Goal: Information Seeking & Learning: Check status

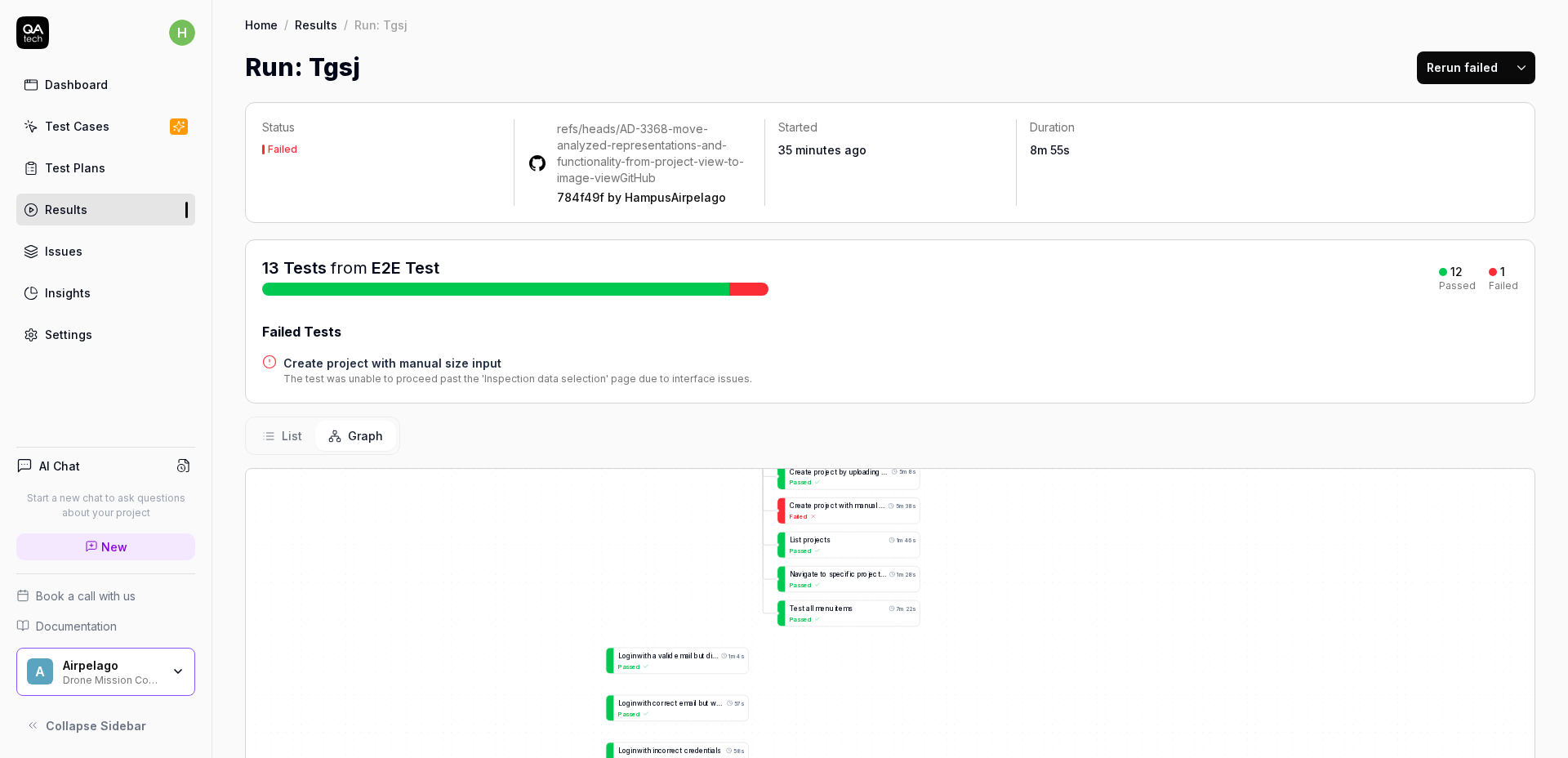
drag, startPoint x: 1444, startPoint y: 569, endPoint x: 918, endPoint y: 481, distance: 533.3
click at [1013, 444] on div "Status Failed refs/heads/AD-3368-move-analyzed-representations-and-functionalit…" at bounding box center [890, 596] width 1356 height 1021
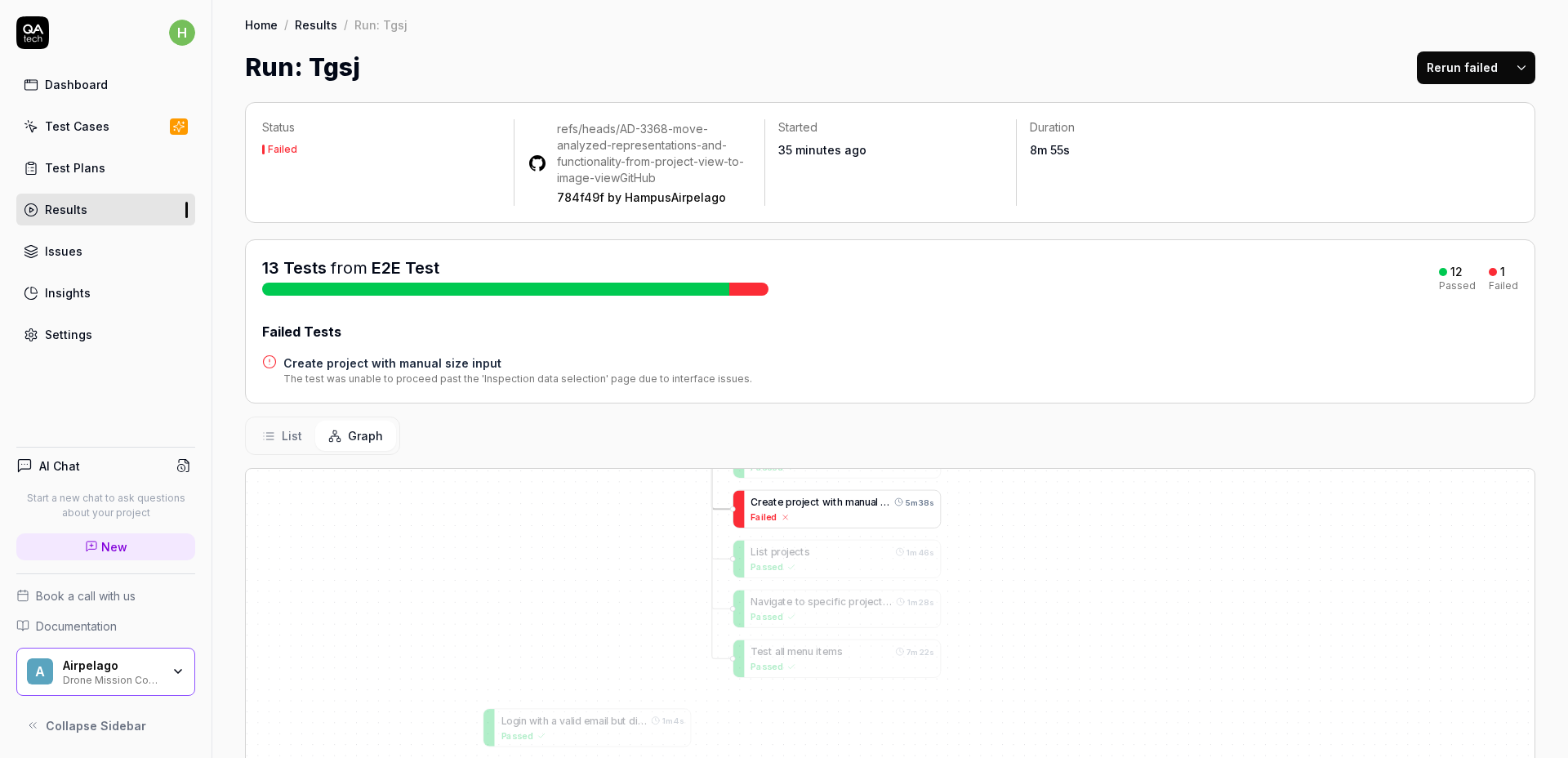
click at [798, 499] on span "o" at bounding box center [798, 501] width 6 height 11
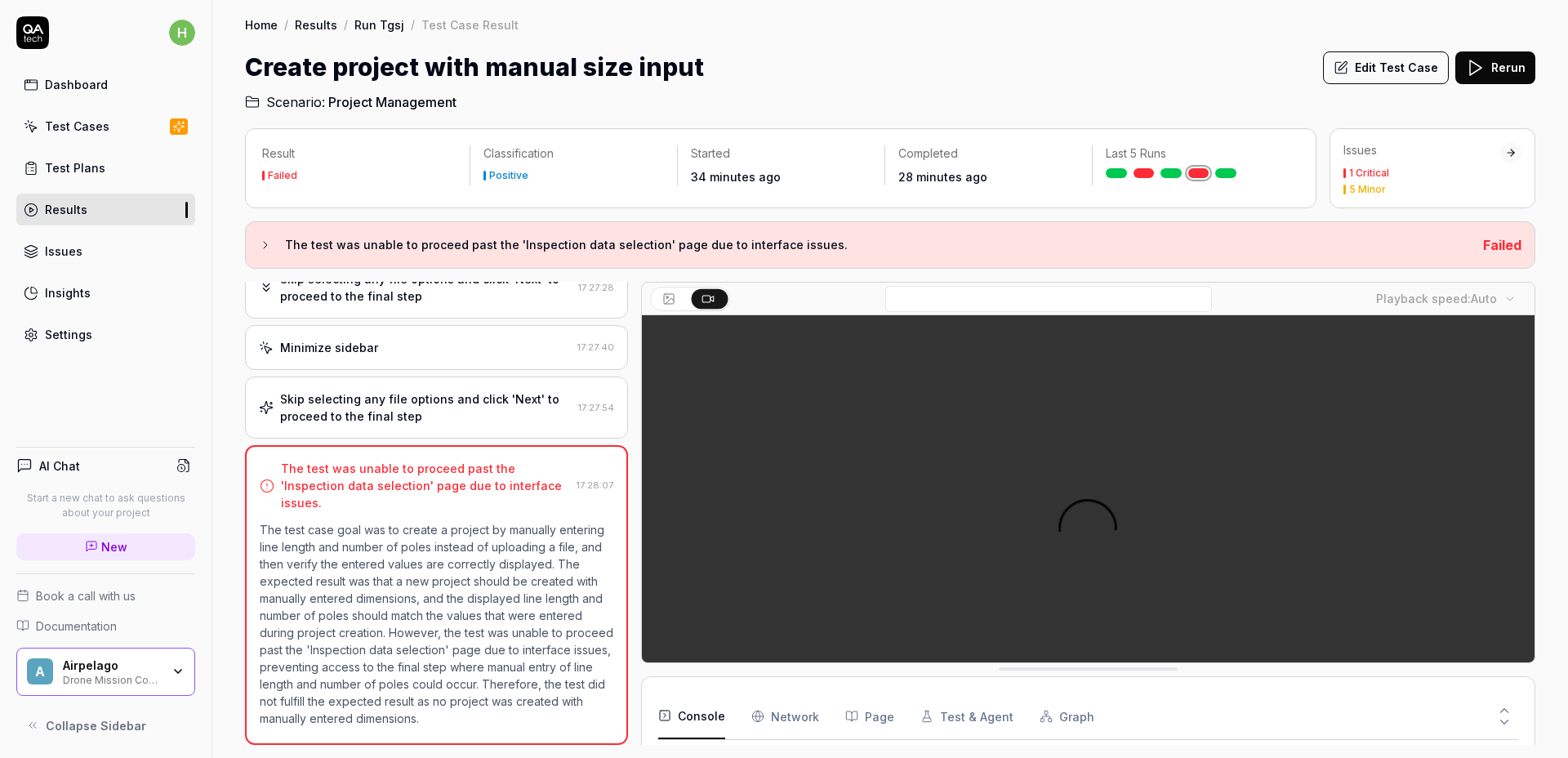
scroll to position [154, 0]
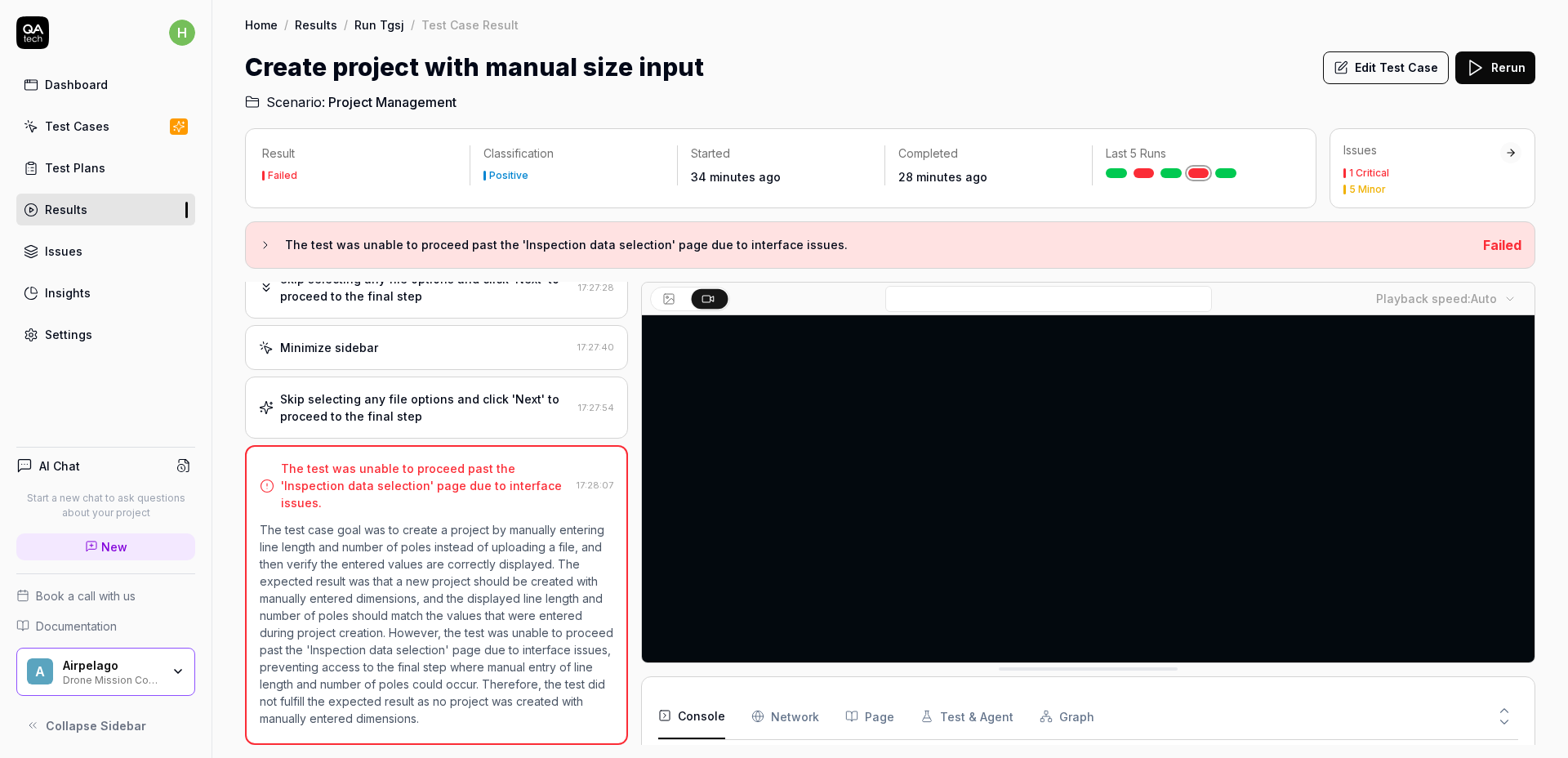
click at [1234, 468] on video at bounding box center [1088, 593] width 893 height 557
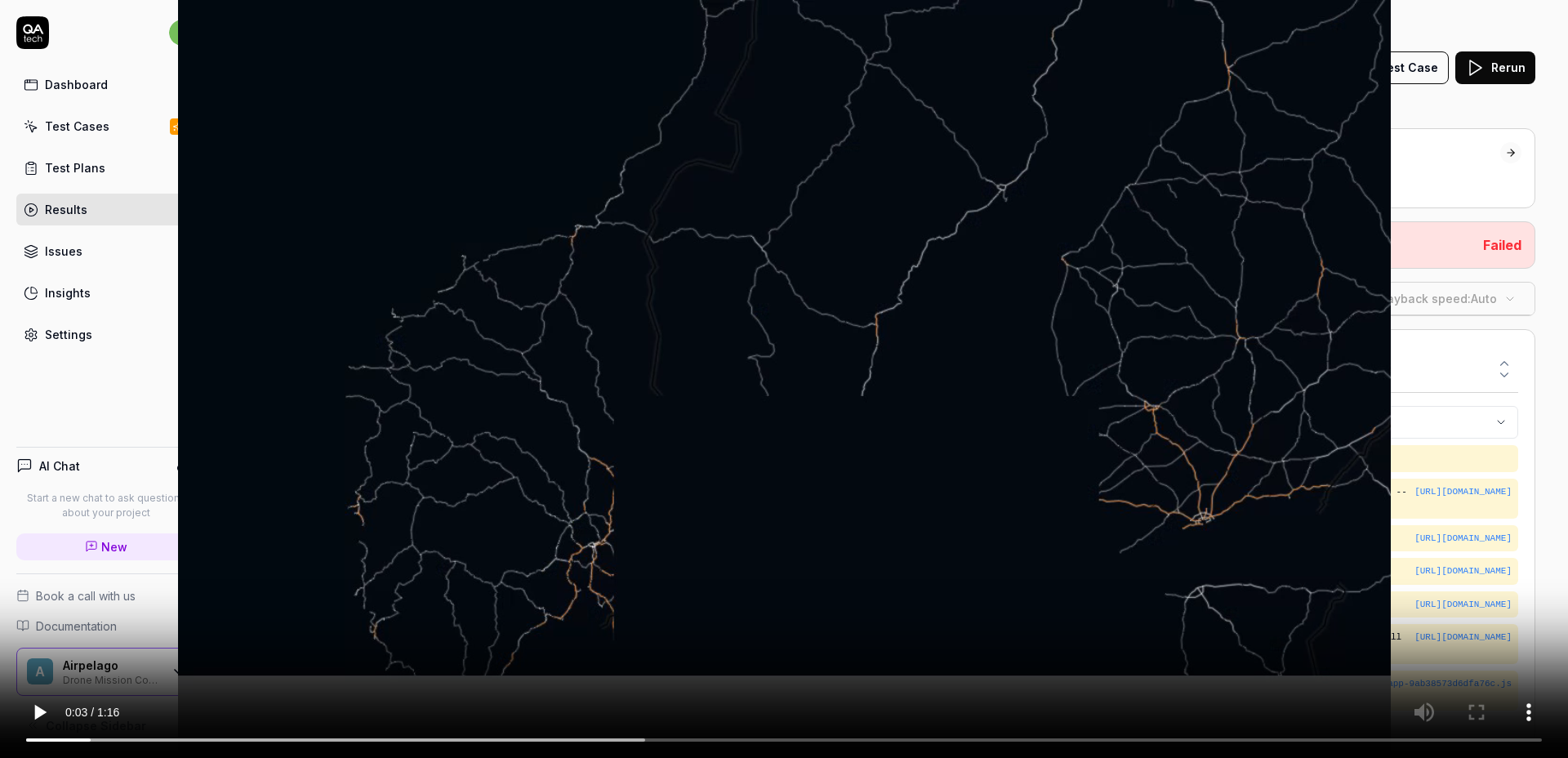
scroll to position [866, 0]
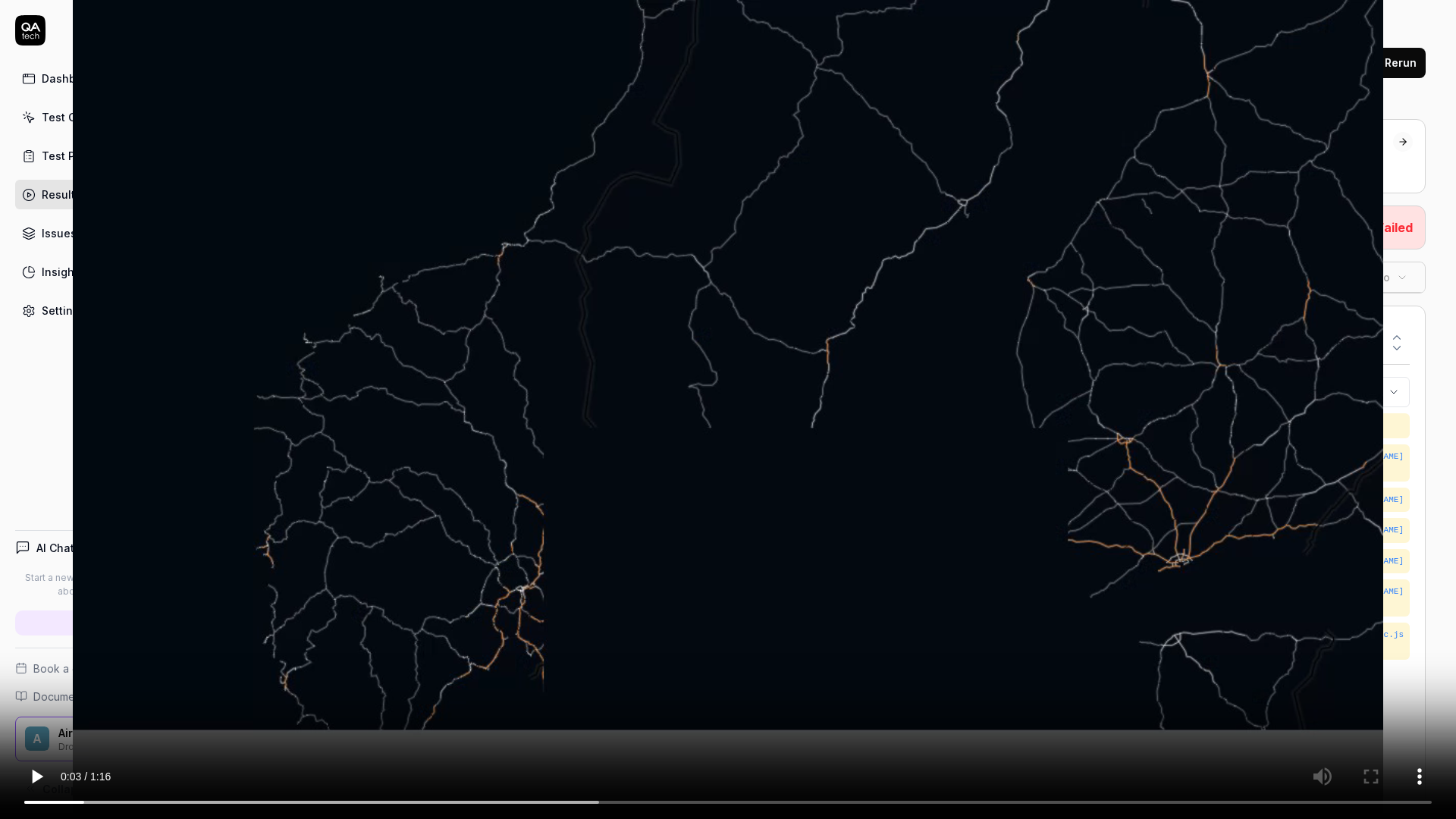
click at [539, 414] on video at bounding box center [728, 409] width 1456 height 819
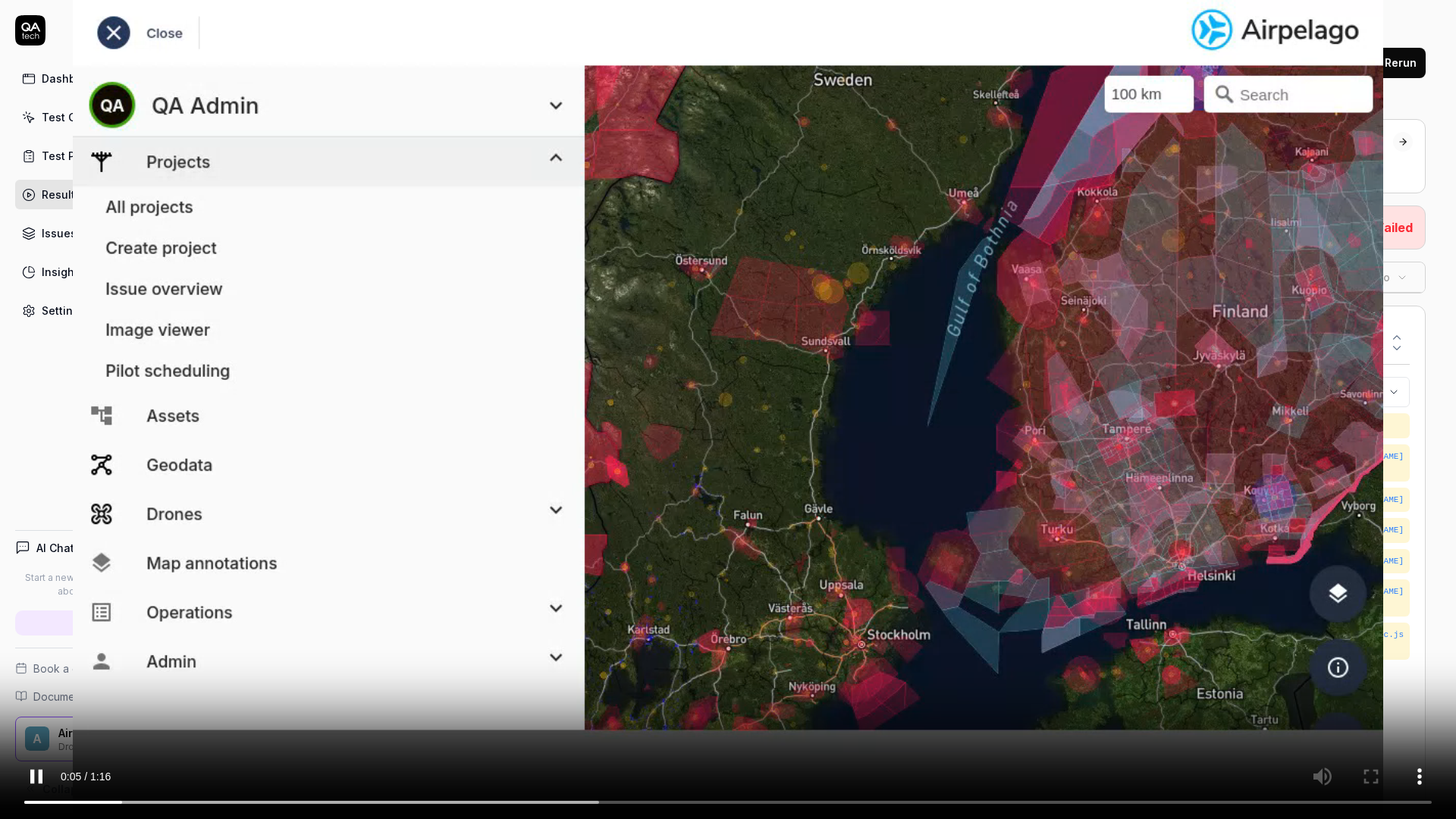
click at [526, 487] on video at bounding box center [728, 409] width 1456 height 819
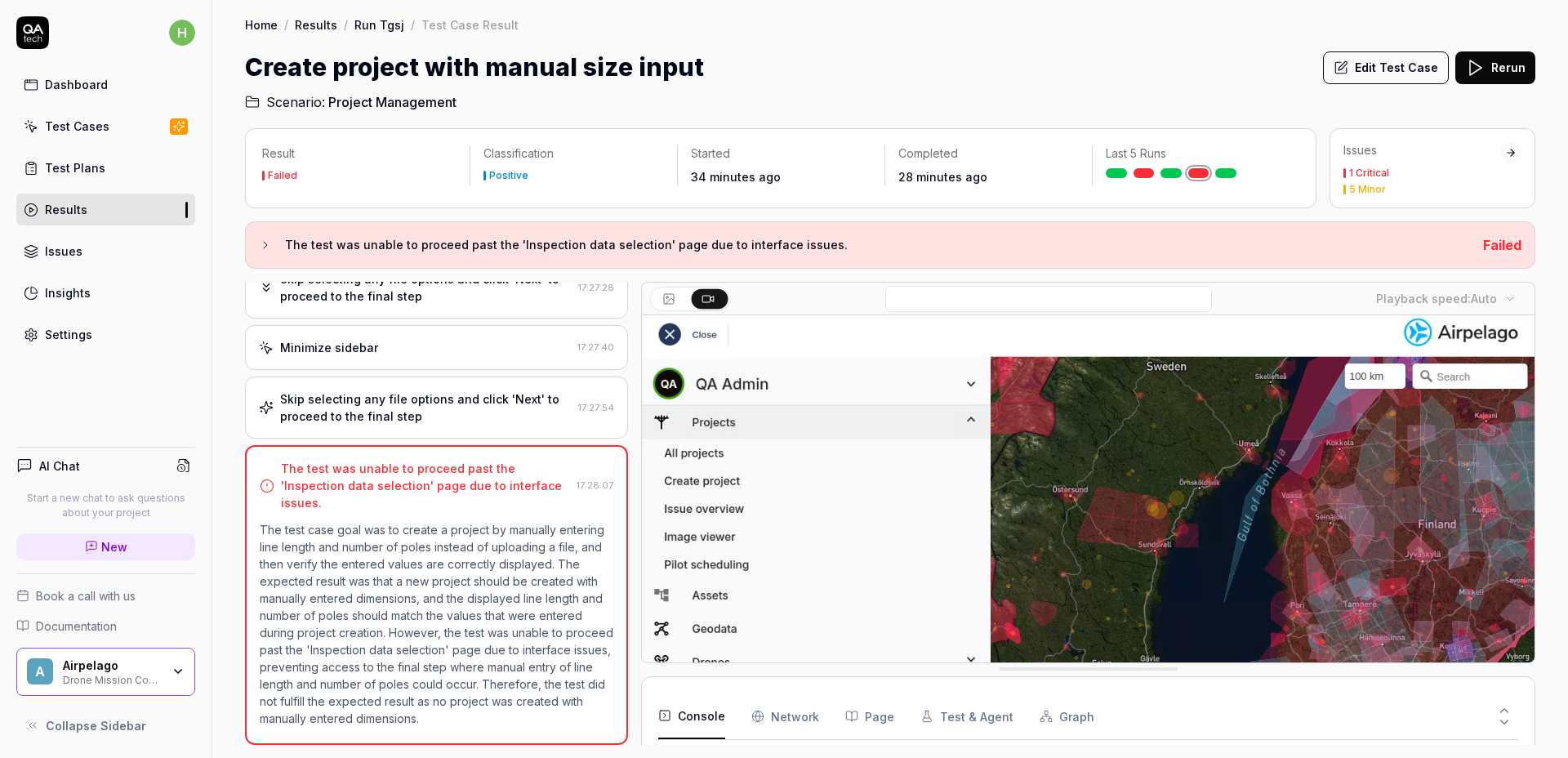
scroll to position [0, 0]
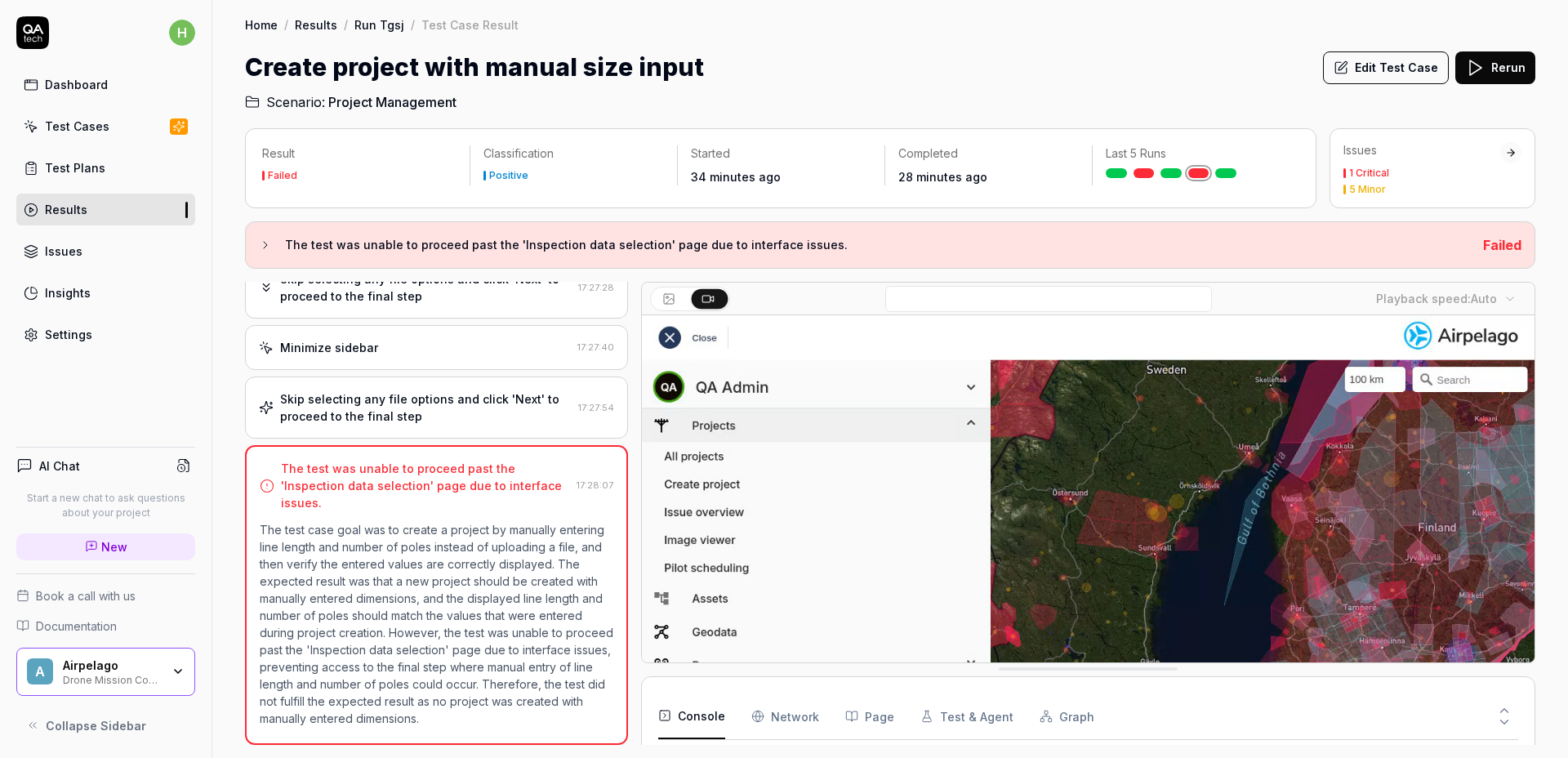
click at [1098, 104] on h2 "Scenario: Project Management" at bounding box center [890, 99] width 1291 height 26
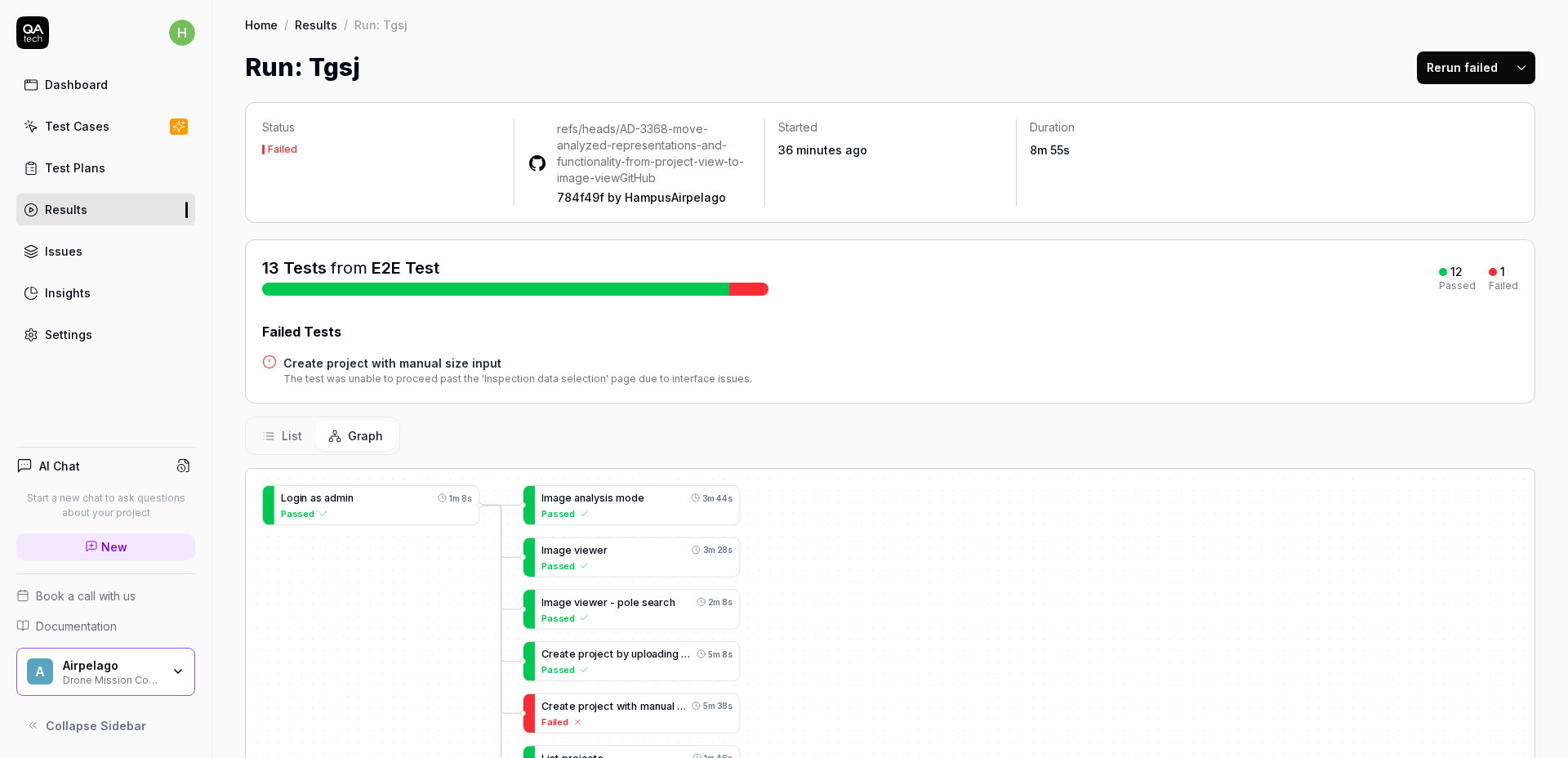
click at [1087, 51] on div "Run: Tgsj Rerun failed" at bounding box center [890, 67] width 1291 height 37
click at [98, 82] on div "Dashboard" at bounding box center [76, 85] width 63 height 17
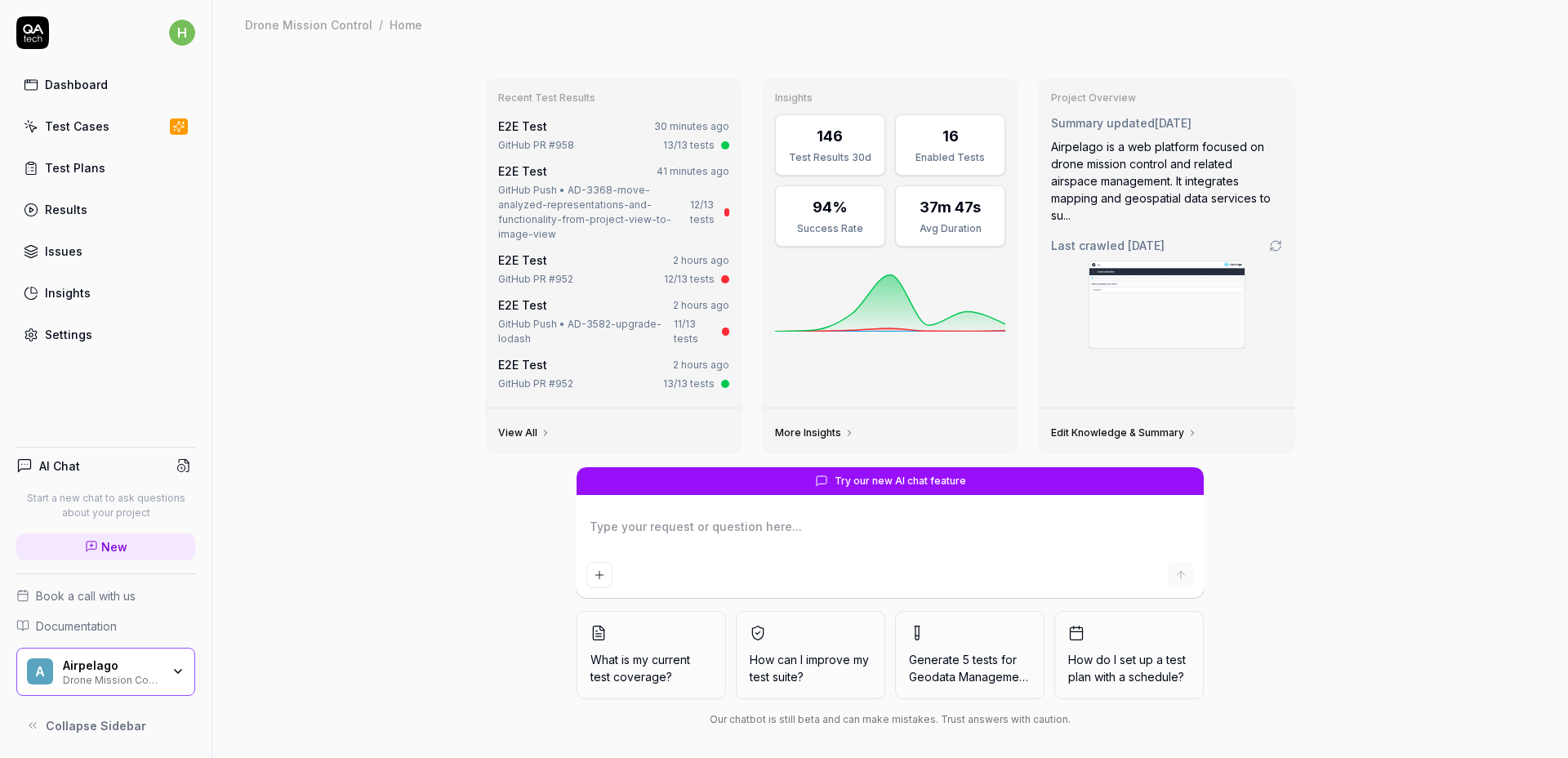
click at [1294, 345] on div "Recent Test Results E2E Test 30 minutes ago GitHub PR #958 13/13 tests E2E Test…" at bounding box center [890, 266] width 837 height 402
click at [1342, 350] on div "Recent Test Results E2E Test 30 minutes ago GitHub PR #958 13/13 tests E2E Test…" at bounding box center [890, 407] width 1356 height 717
click at [1370, 463] on div "Recent Test Results E2E Test 30 minutes ago GitHub PR #958 13/13 tests E2E Test…" at bounding box center [890, 407] width 1356 height 717
click at [1369, 467] on div "Recent Test Results E2E Test 30 minutes ago GitHub PR #958 13/13 tests E2E Test…" at bounding box center [890, 407] width 1356 height 717
click at [1369, 464] on div "Recent Test Results E2E Test 30 minutes ago GitHub PR #958 13/13 tests E2E Test…" at bounding box center [890, 407] width 1356 height 717
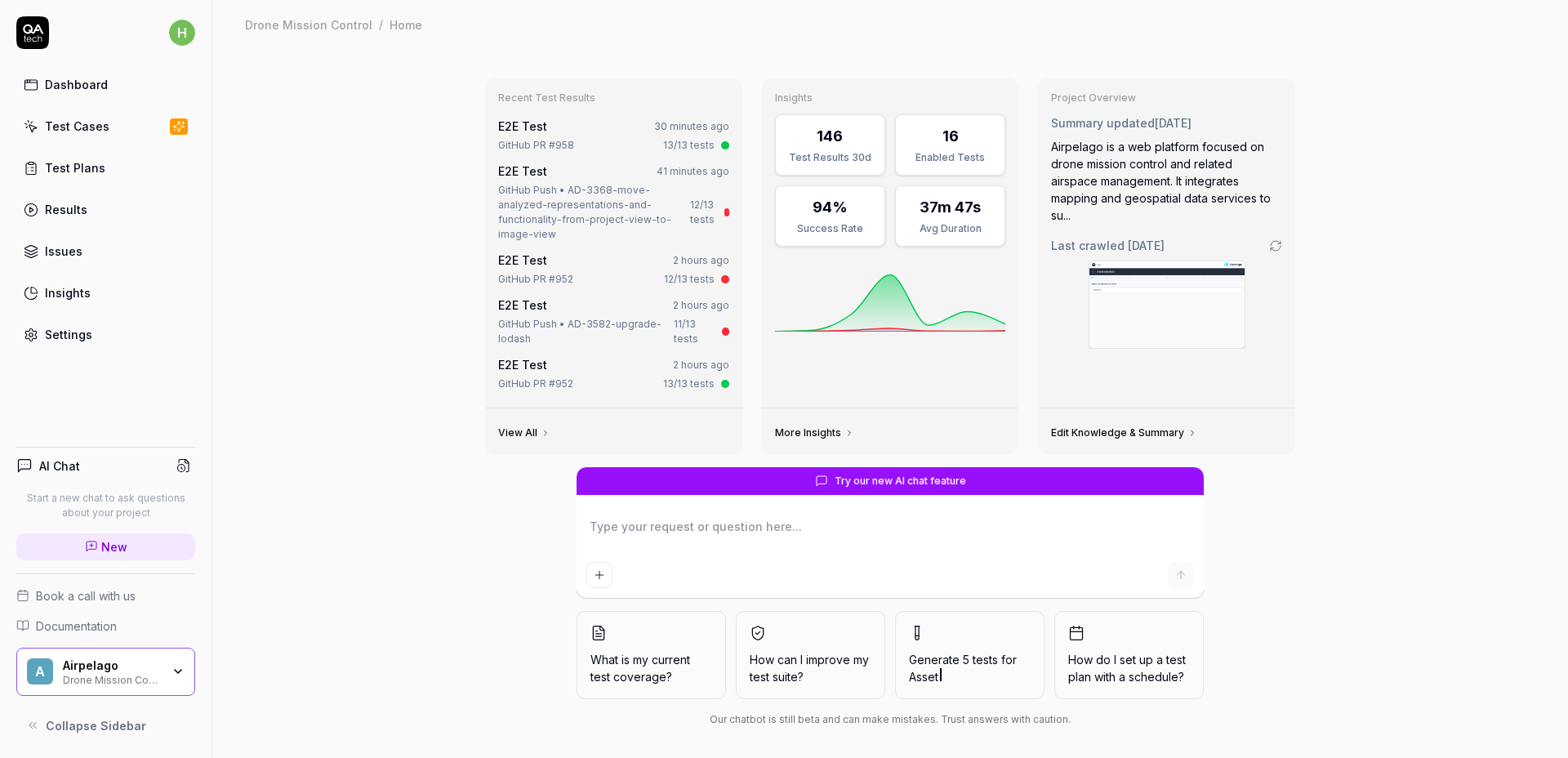
click at [1385, 331] on div "Recent Test Results E2E Test 30 minutes ago GitHub PR #958 13/13 tests E2E Test…" at bounding box center [890, 407] width 1356 height 717
drag, startPoint x: 1348, startPoint y: 202, endPoint x: 1366, endPoint y: 180, distance: 28.4
click at [1348, 202] on div "Recent Test Results E2E Test 30 minutes ago GitHub PR #958 13/13 tests E2E Test…" at bounding box center [890, 407] width 1356 height 717
click at [1395, 148] on div "Recent Test Results E2E Test 30 minutes ago GitHub PR #958 13/13 tests E2E Test…" at bounding box center [890, 407] width 1356 height 717
click at [1476, 296] on div "Recent Test Results E2E Test 30 minutes ago GitHub PR #958 13/13 tests E2E Test…" at bounding box center [890, 407] width 1356 height 717
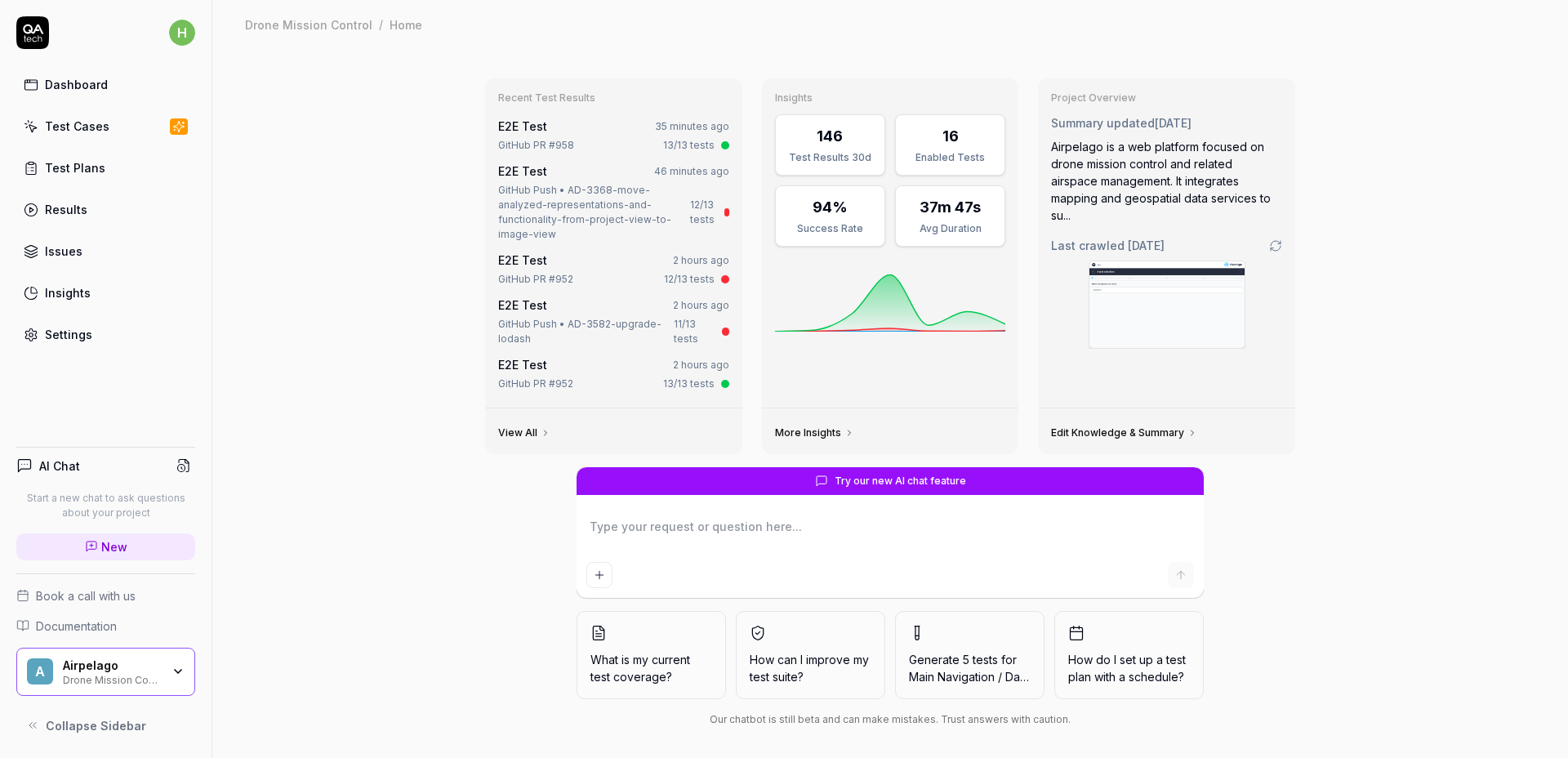
drag, startPoint x: 1428, startPoint y: 153, endPoint x: 1414, endPoint y: 263, distance: 110.9
click at [1418, 249] on div "Recent Test Results E2E Test 35 minutes ago GitHub PR #958 13/13 tests E2E Test…" at bounding box center [890, 407] width 1356 height 717
click at [1414, 263] on div "Recent Test Results E2E Test 35 minutes ago GitHub PR #958 13/13 tests E2E Test…" at bounding box center [890, 407] width 1356 height 717
click at [1430, 137] on div "Recent Test Results E2E Test 35 minutes ago GitHub PR #958 13/13 tests E2E Test…" at bounding box center [890, 407] width 1356 height 717
drag, startPoint x: 1425, startPoint y: 133, endPoint x: 1414, endPoint y: 199, distance: 66.9
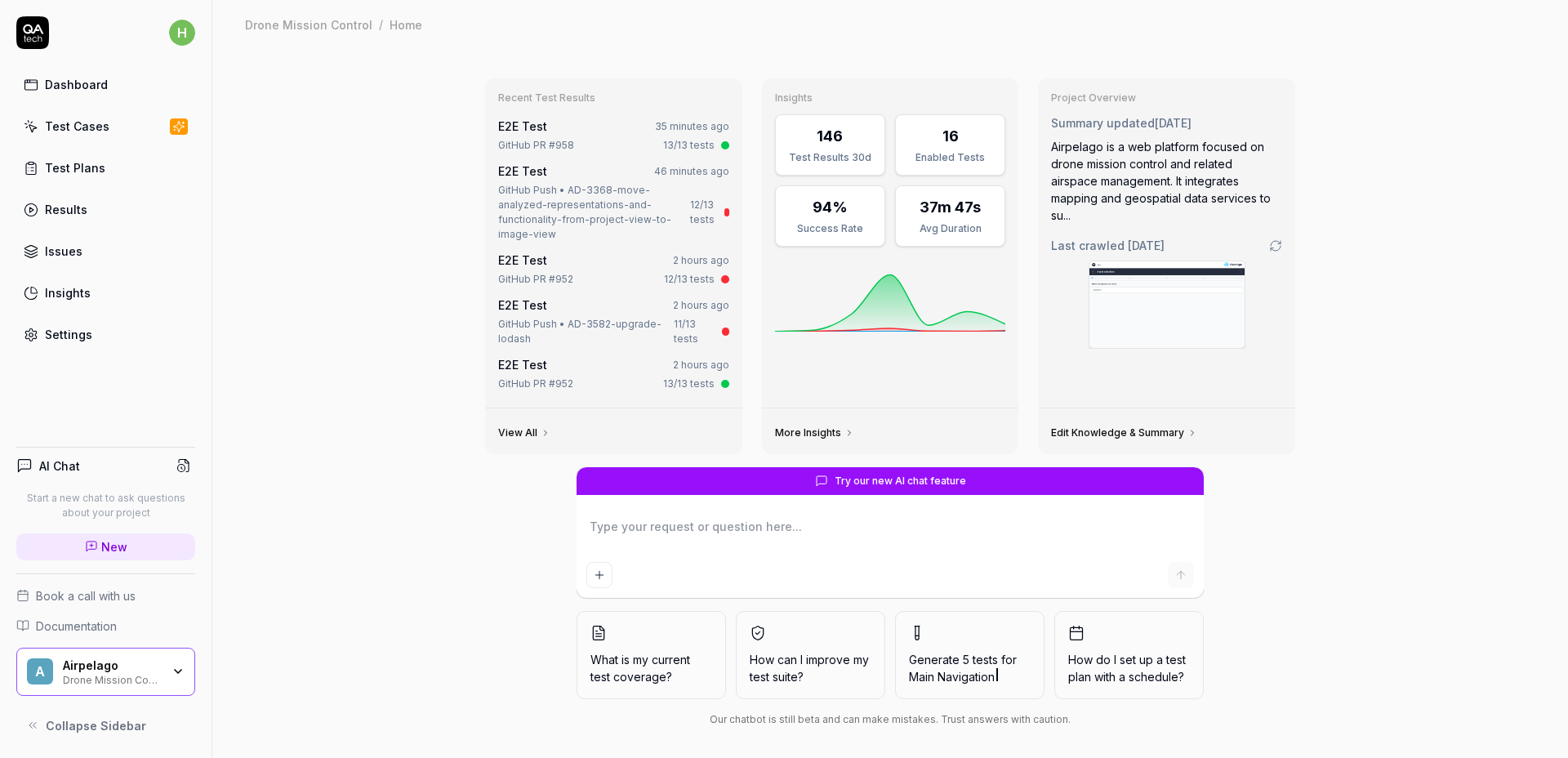
click at [1415, 193] on div "Recent Test Results E2E Test 35 minutes ago GitHub PR #958 13/13 tests E2E Test…" at bounding box center [890, 407] width 1356 height 717
drag, startPoint x: 1411, startPoint y: 213, endPoint x: 1416, endPoint y: 170, distance: 43.3
click at [1411, 214] on div "Recent Test Results E2E Test 35 minutes ago GitHub PR #958 13/13 tests E2E Test…" at bounding box center [890, 407] width 1356 height 717
click at [1419, 133] on div "Recent Test Results E2E Test 35 minutes ago GitHub PR #958 13/13 tests E2E Test…" at bounding box center [890, 407] width 1356 height 717
type textarea "*"
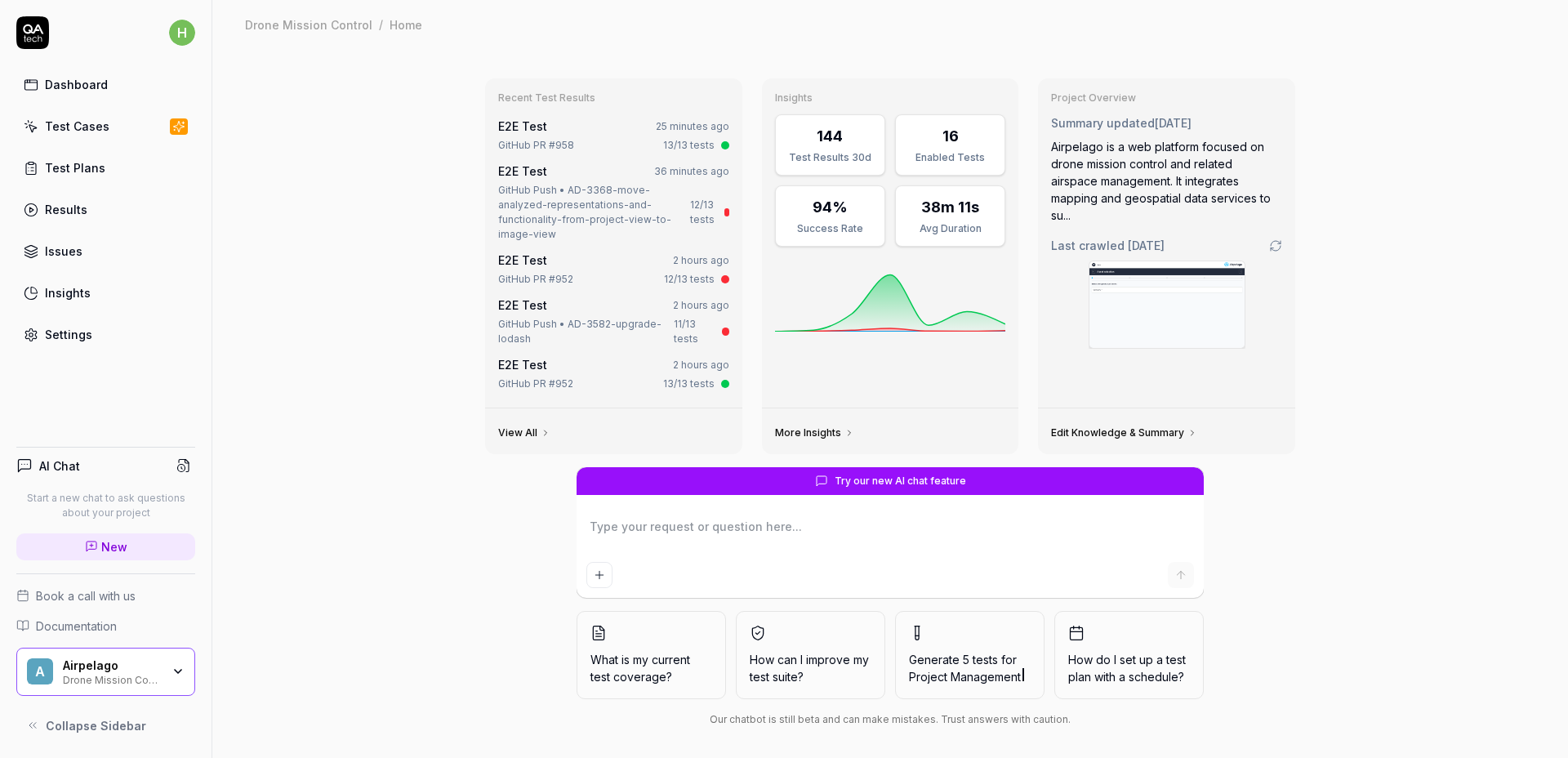
type textarea "*"
click at [524, 128] on link "E2E Test" at bounding box center [523, 126] width 49 height 14
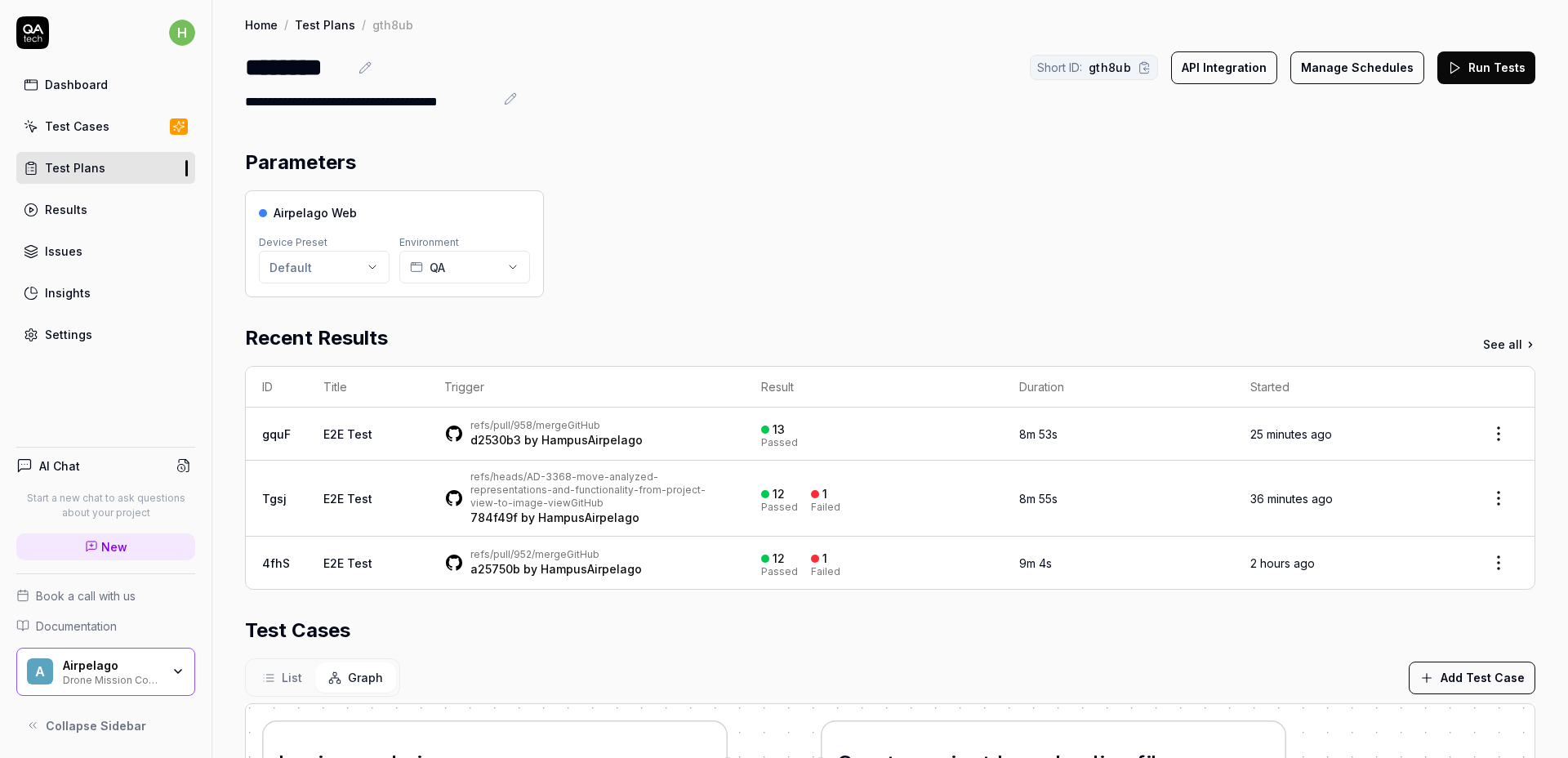
click at [533, 425] on link "refs/pull/958/merge" at bounding box center [518, 425] width 97 height 12
